Goal: Check status: Check status

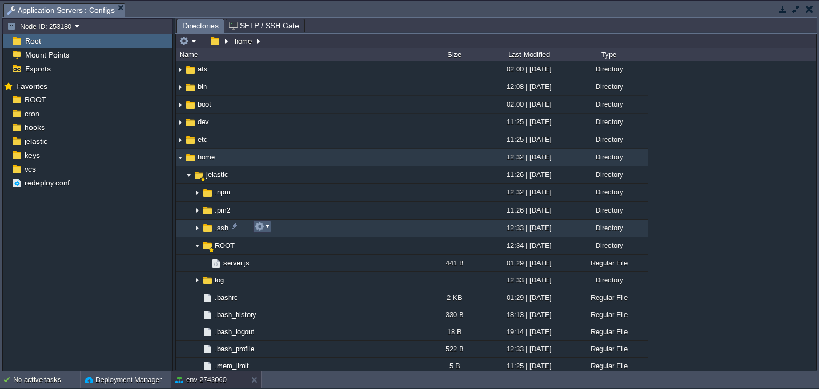
scroll to position [94, 0]
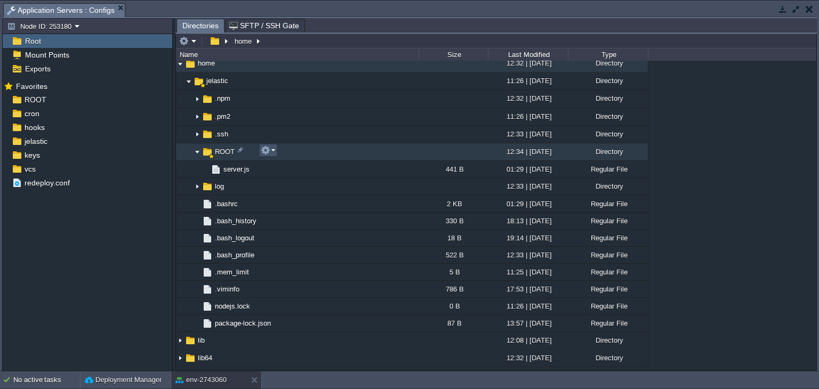
click at [268, 149] on button "button" at bounding box center [266, 151] width 10 height 10
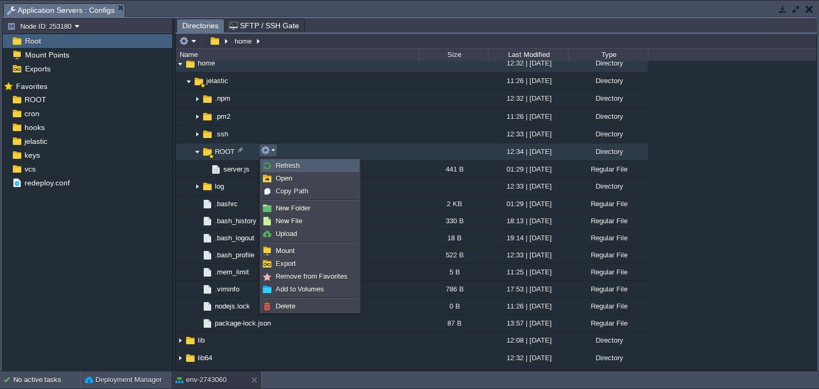
click at [293, 168] on span "Refresh" at bounding box center [288, 166] width 24 height 8
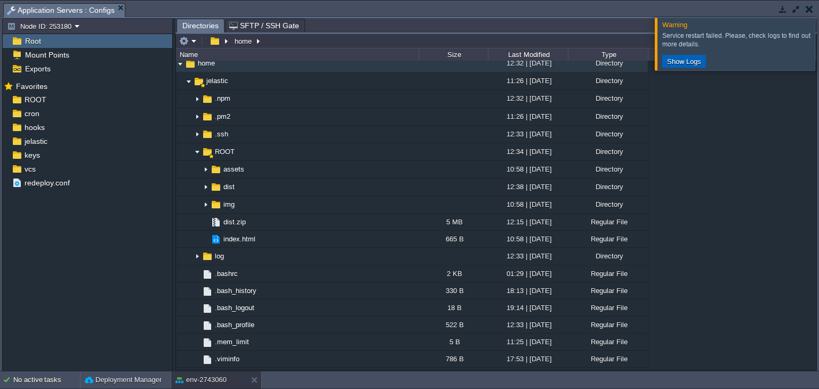
click at [676, 65] on button "Show Logs" at bounding box center [684, 62] width 41 height 10
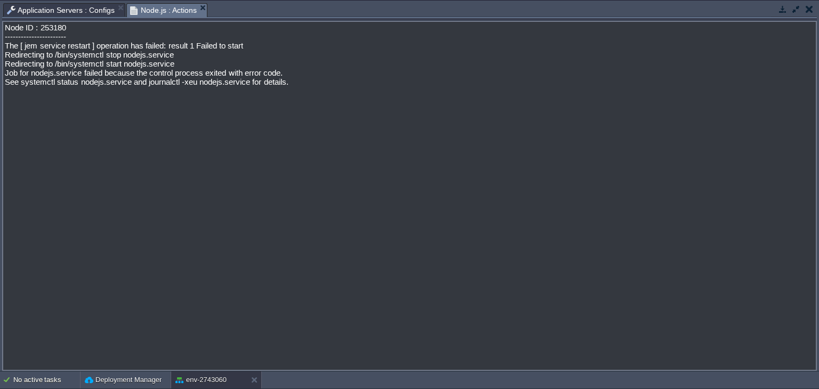
click at [797, 8] on button "button" at bounding box center [796, 9] width 10 height 10
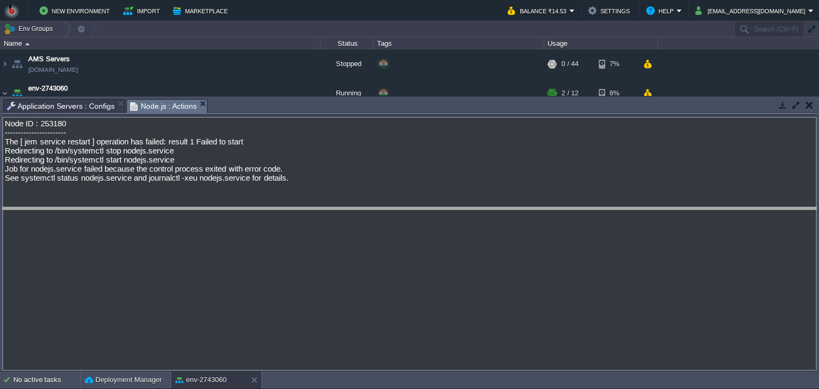
drag, startPoint x: 332, startPoint y: 110, endPoint x: 330, endPoint y: 220, distance: 109.3
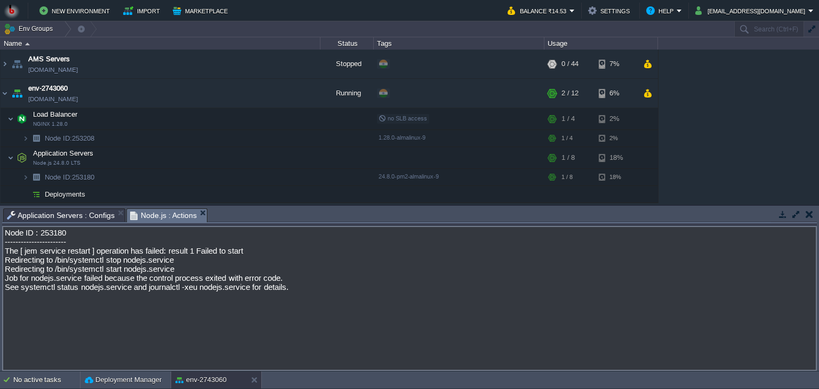
click at [806, 218] on button "button" at bounding box center [808, 214] width 7 height 10
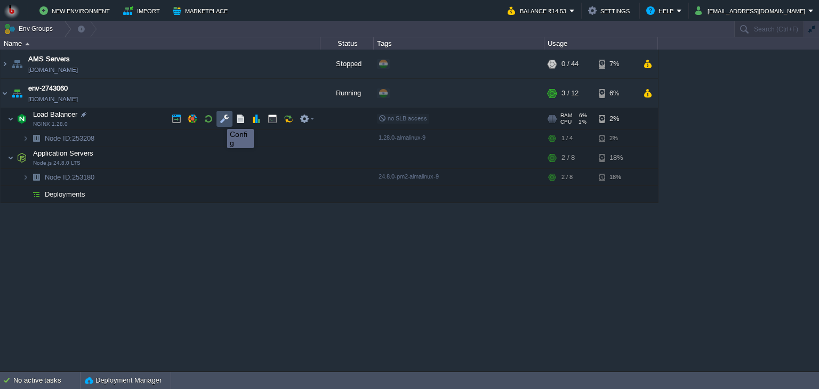
click at [220, 119] on button "button" at bounding box center [225, 119] width 10 height 10
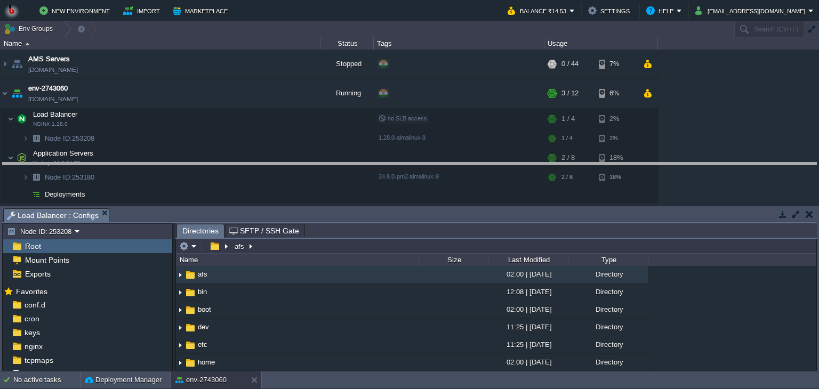
drag, startPoint x: 329, startPoint y: 217, endPoint x: 310, endPoint y: 171, distance: 49.9
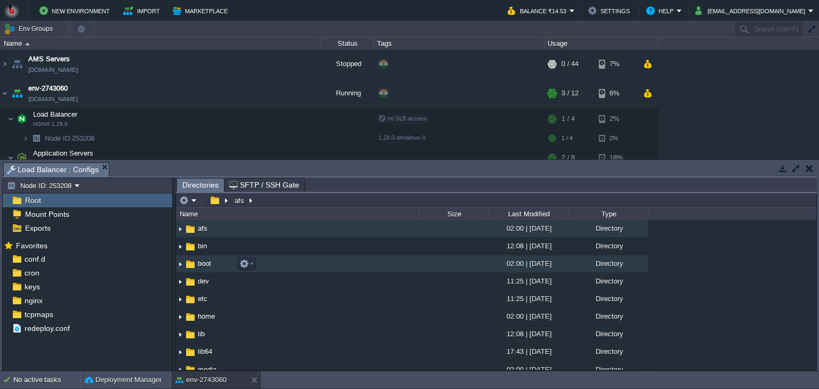
click at [181, 269] on img at bounding box center [180, 264] width 9 height 17
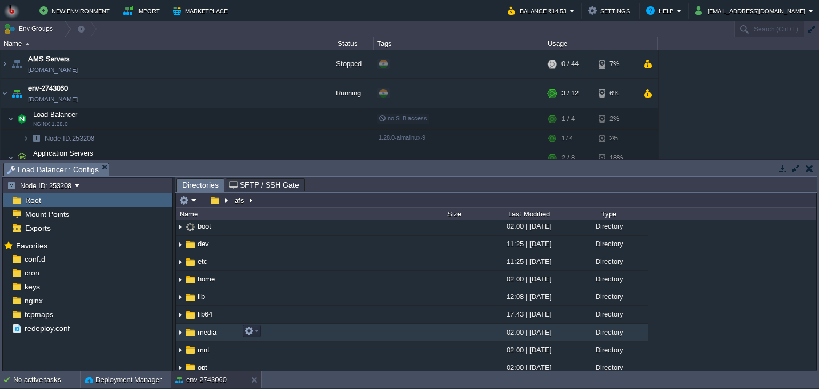
scroll to position [38, 0]
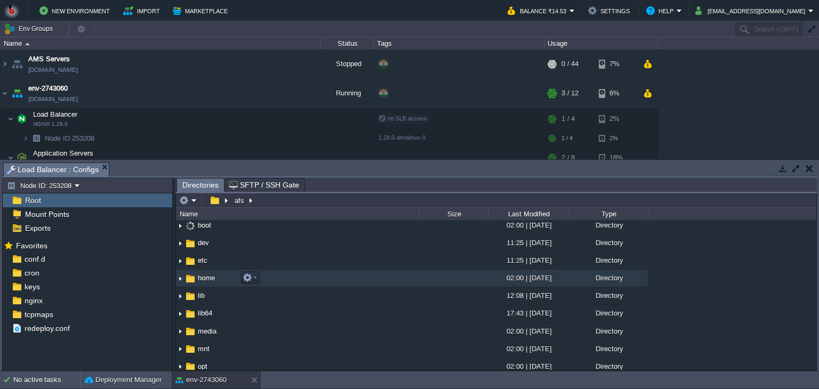
click at [179, 280] on img at bounding box center [180, 278] width 9 height 17
click at [181, 278] on img at bounding box center [180, 278] width 9 height 17
click at [255, 278] on em at bounding box center [250, 278] width 14 height 10
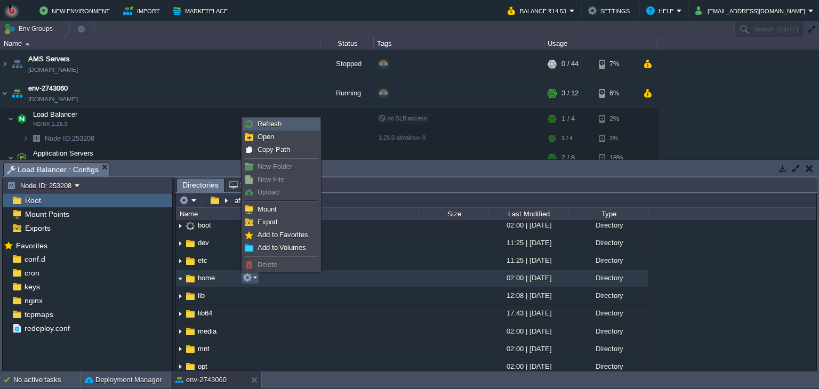
click at [265, 124] on span "Refresh" at bounding box center [269, 124] width 24 height 8
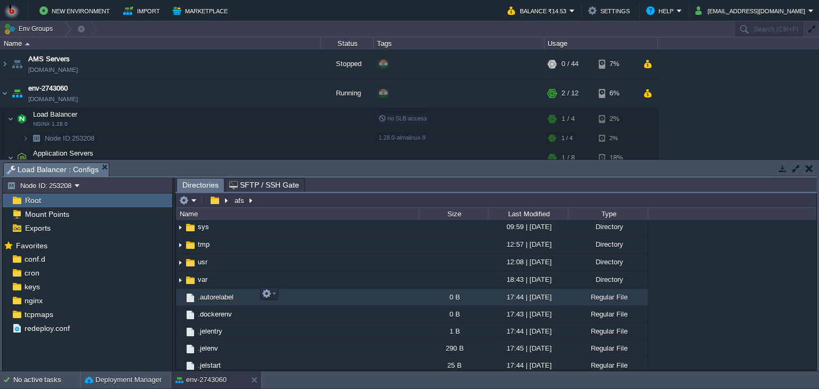
scroll to position [0, 0]
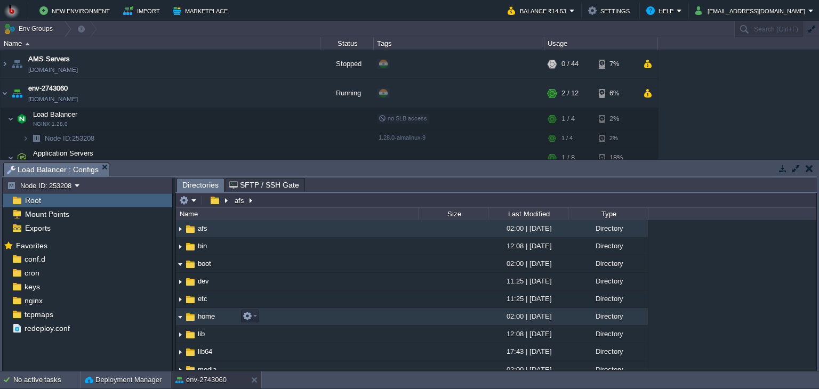
click at [180, 316] on img at bounding box center [180, 317] width 9 height 17
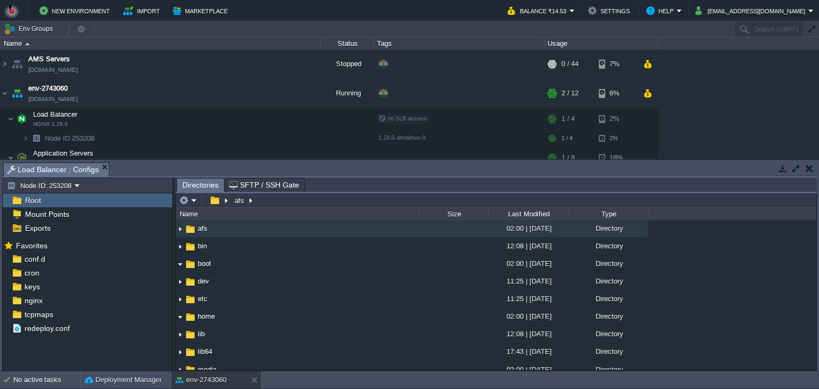
click at [810, 164] on button "button" at bounding box center [808, 169] width 7 height 10
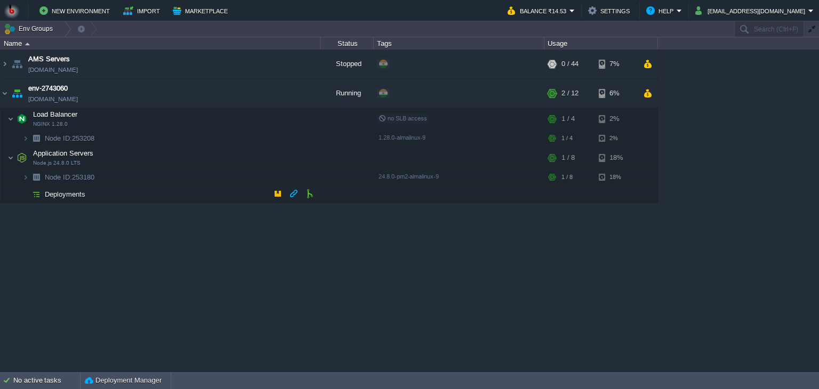
drag, startPoint x: 375, startPoint y: 249, endPoint x: 321, endPoint y: 228, distance: 57.9
click at [375, 249] on div "AMS Servers [DOMAIN_NAME] Stopped + Add to Env Group RAM 0% CPU 0% 0 / 44 7% en…" at bounding box center [409, 211] width 819 height 322
click at [349, 265] on div "AMS Servers [DOMAIN_NAME] Stopped + Add to Env Group RAM 0% CPU 0% 0 / 44 7% en…" at bounding box center [409, 211] width 819 height 322
